Goal: Navigation & Orientation: Go to known website

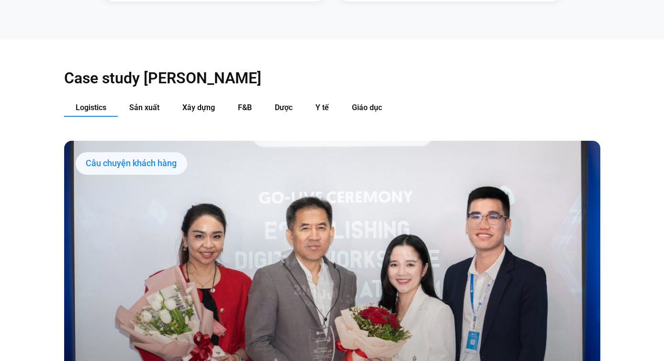
scroll to position [968, 0]
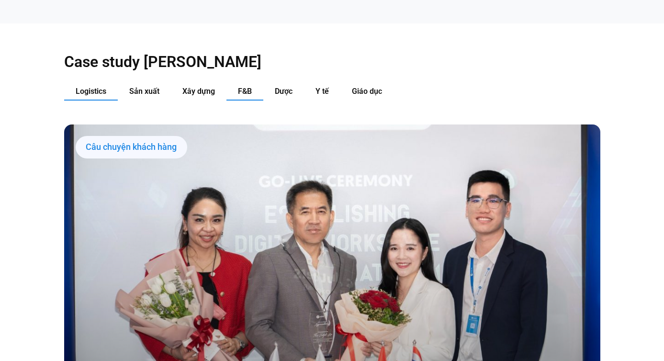
click at [246, 87] on span "F&B" at bounding box center [245, 91] width 14 height 9
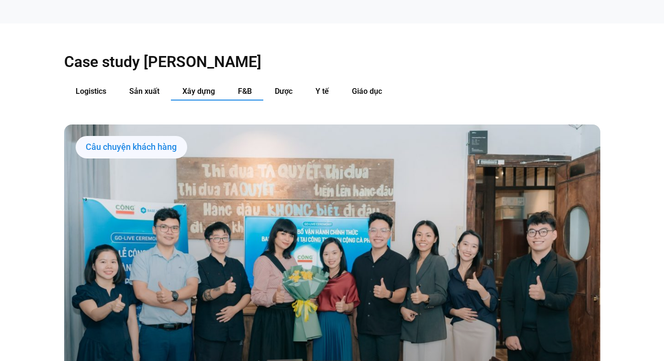
click at [204, 87] on span "Xây dựng" at bounding box center [199, 91] width 33 height 9
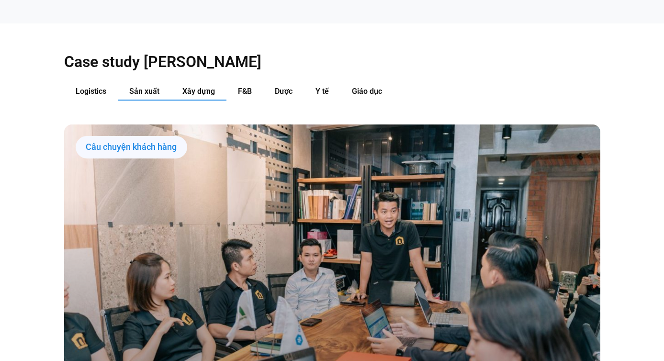
click at [162, 83] on button "Sản xuất" at bounding box center [144, 92] width 53 height 18
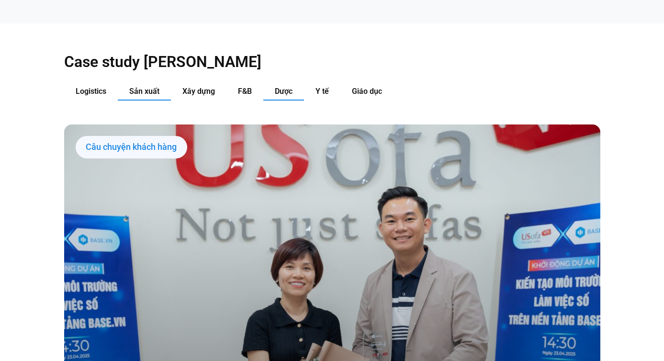
click at [283, 87] on span "Dược" at bounding box center [284, 91] width 18 height 9
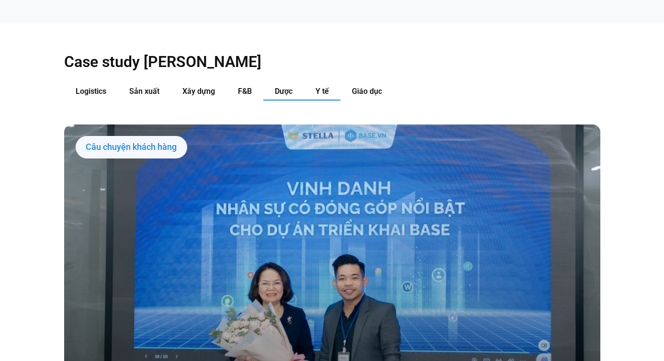
click at [323, 87] on span "Y tế" at bounding box center [322, 91] width 13 height 9
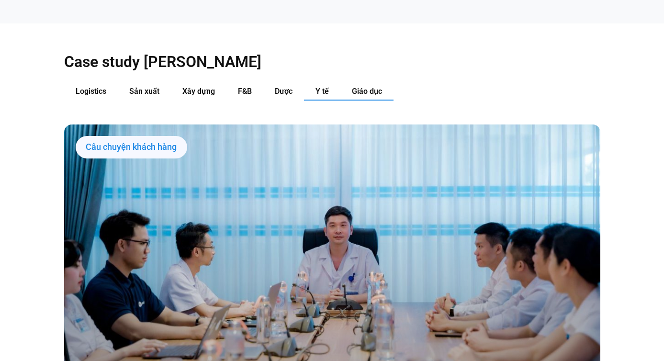
click at [366, 87] on span "Giáo dục" at bounding box center [367, 91] width 30 height 9
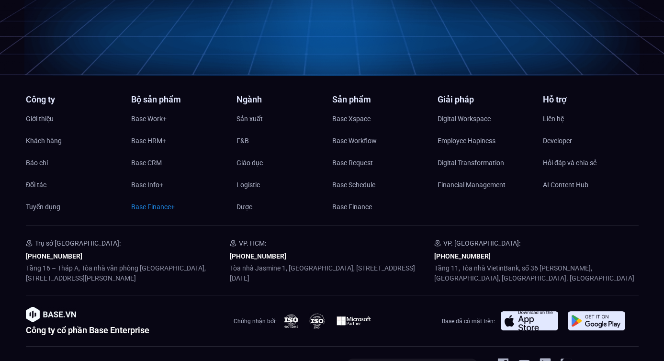
scroll to position [4276, 0]
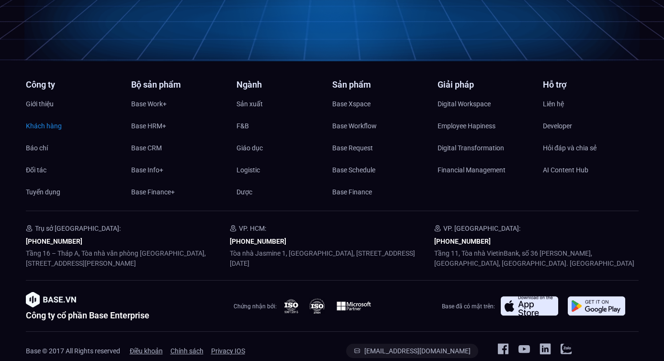
click at [36, 119] on span "Khách hàng" at bounding box center [44, 126] width 36 height 14
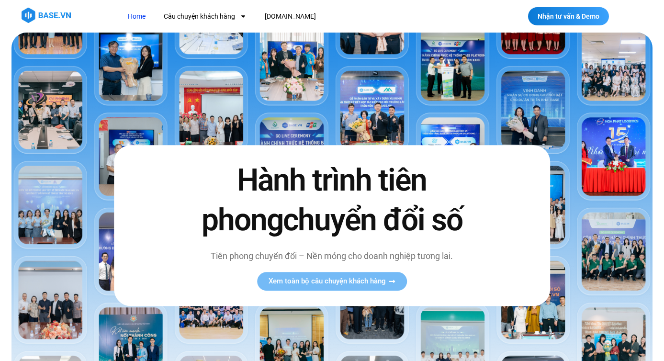
click at [59, 12] on img at bounding box center [46, 15] width 49 height 15
click at [220, 18] on link "Câu chuyện khách hàng" at bounding box center [205, 17] width 97 height 18
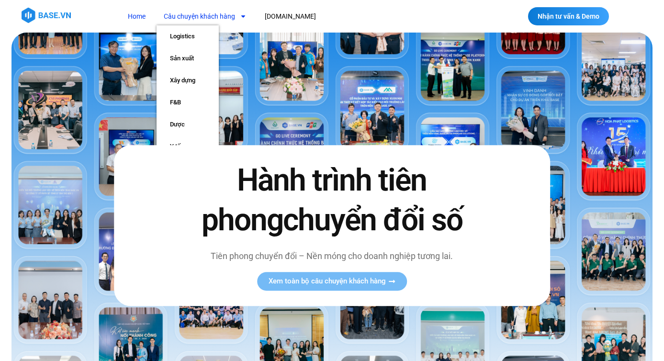
click at [328, 20] on nav "Home Câu chuyện khách hàng Logistics Sản xuất Xây dựng F&B Dược Y tế Giáo dục B…" at bounding box center [298, 17] width 354 height 18
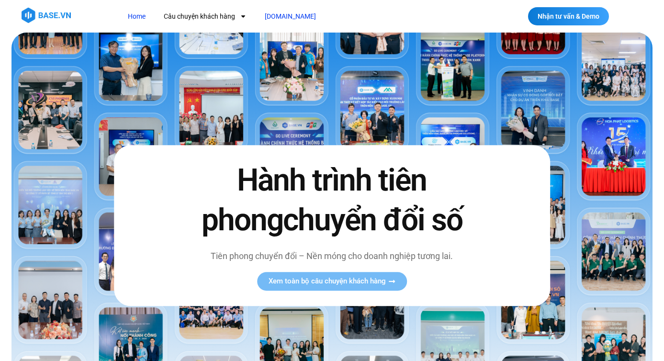
click at [286, 16] on link "[DOMAIN_NAME]" at bounding box center [291, 17] width 66 height 18
